Goal: Task Accomplishment & Management: Manage account settings

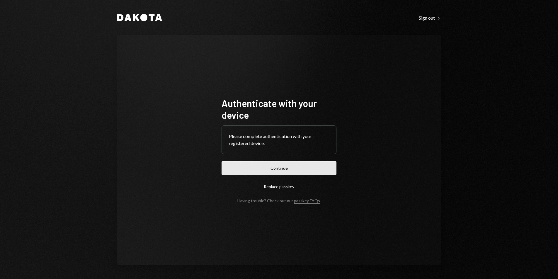
click at [310, 165] on button "Continue" at bounding box center [279, 168] width 115 height 14
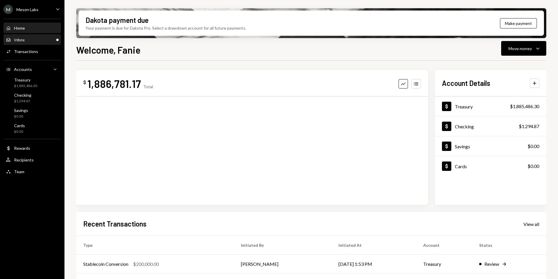
click at [32, 42] on div "Inbox Inbox" at bounding box center [32, 39] width 53 height 5
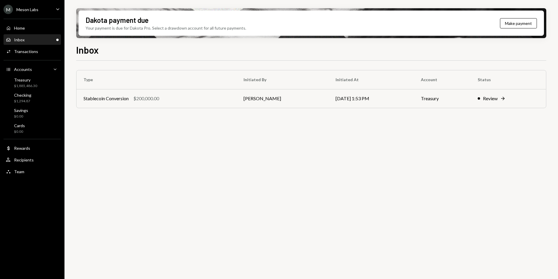
click at [43, 11] on div "M Meson Labs Caret Down" at bounding box center [32, 9] width 65 height 9
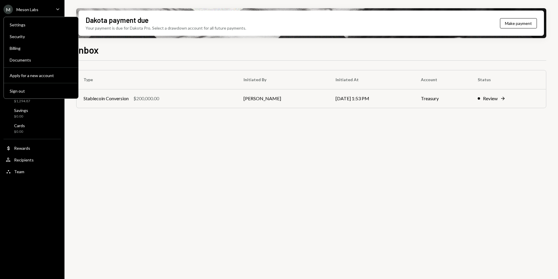
click at [132, 49] on div "Inbox" at bounding box center [311, 49] width 470 height 13
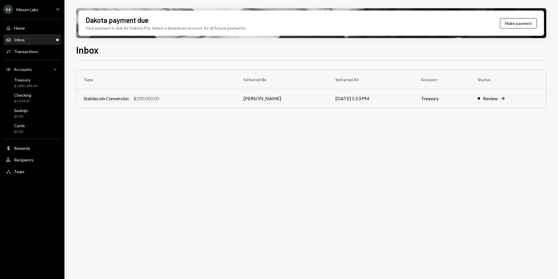
click at [38, 12] on div "M Meson Labs" at bounding box center [21, 9] width 35 height 9
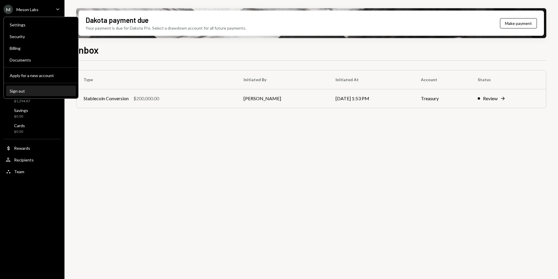
click at [39, 91] on div "Sign out" at bounding box center [41, 91] width 63 height 5
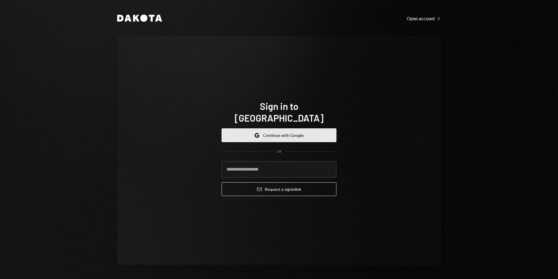
click at [290, 132] on button "Google Continue with Google" at bounding box center [279, 135] width 115 height 14
